Goal: Transaction & Acquisition: Purchase product/service

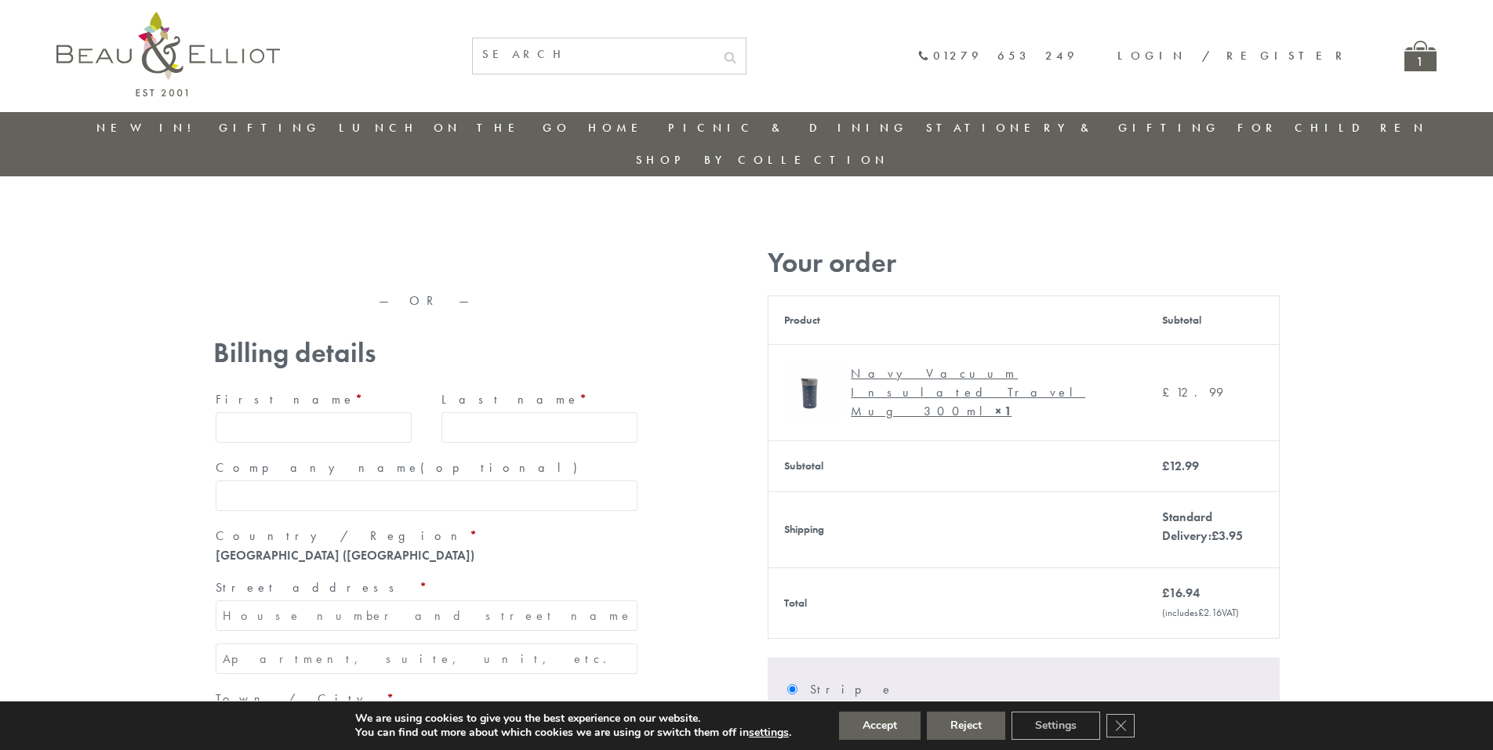
type input "maria33@yahoo.com"
type input "Maria"
type input "Williams"
type input "23, Scottsdale, Happytown"
type input "London"
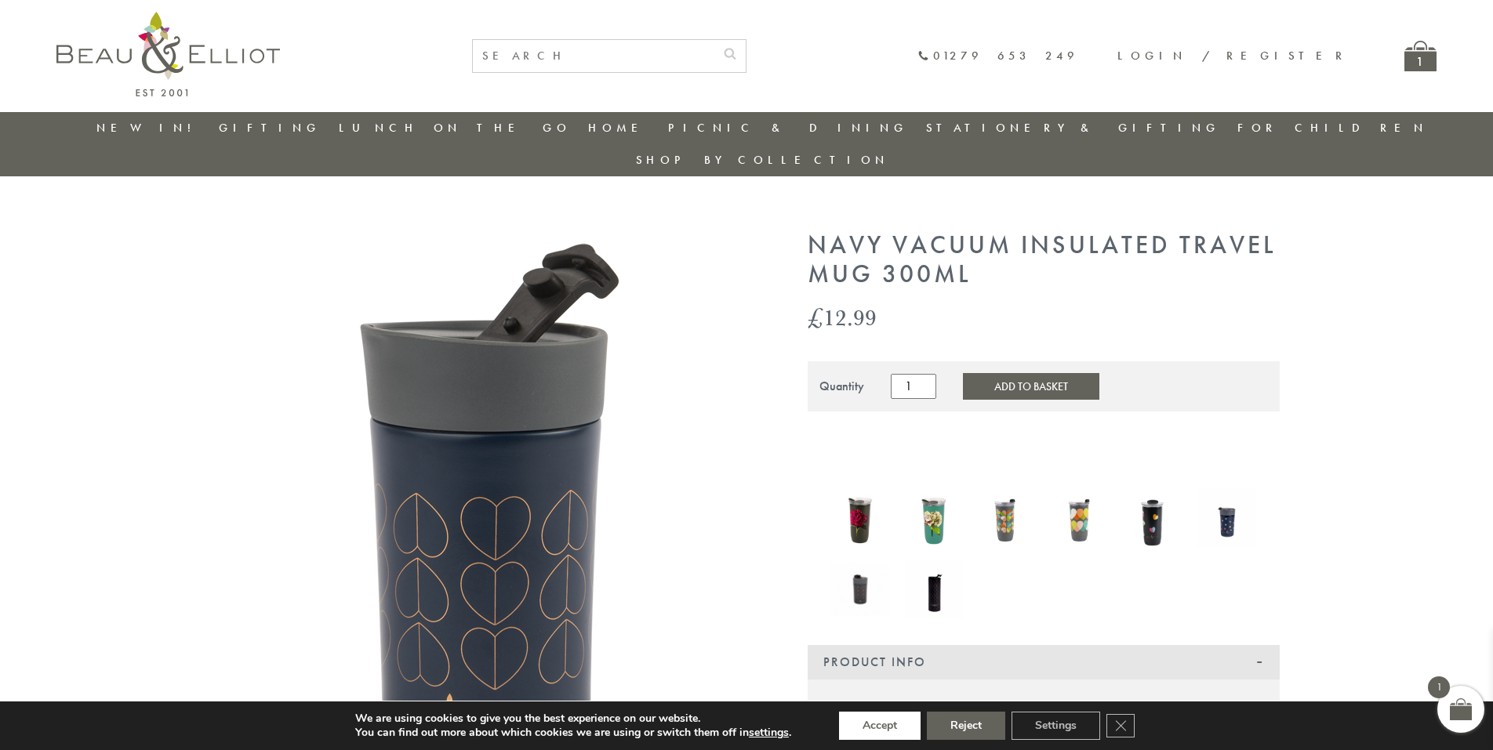
click at [881, 726] on button "Accept" at bounding box center [880, 726] width 82 height 28
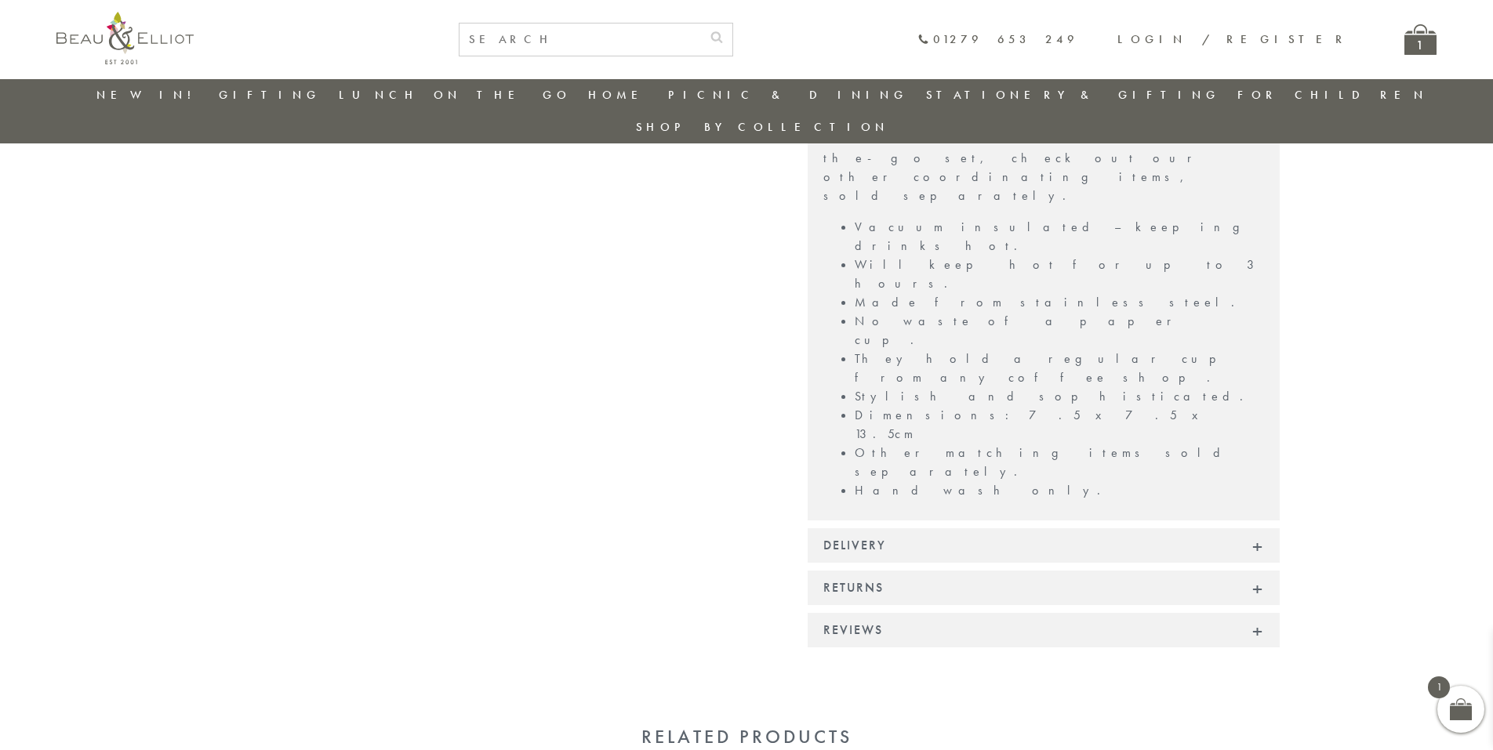
scroll to position [1085, 0]
